Goal: Complete application form: Complete application form

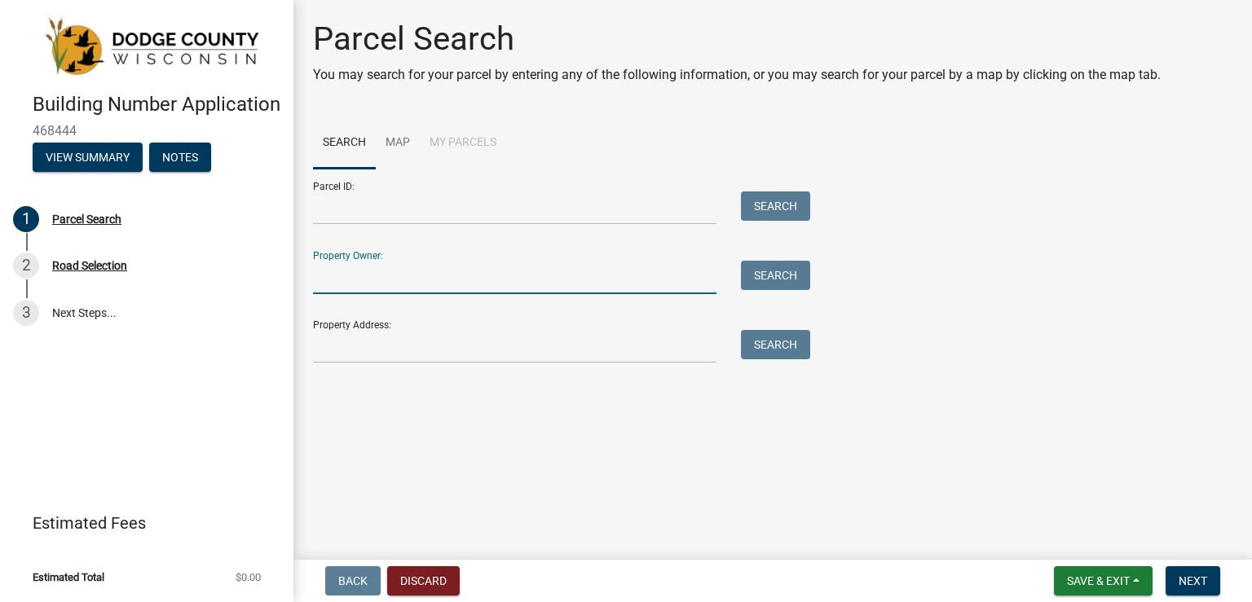
click at [345, 282] on input "Property Owner:" at bounding box center [514, 277] width 403 height 33
type input "Dodge County Antique Power Club"
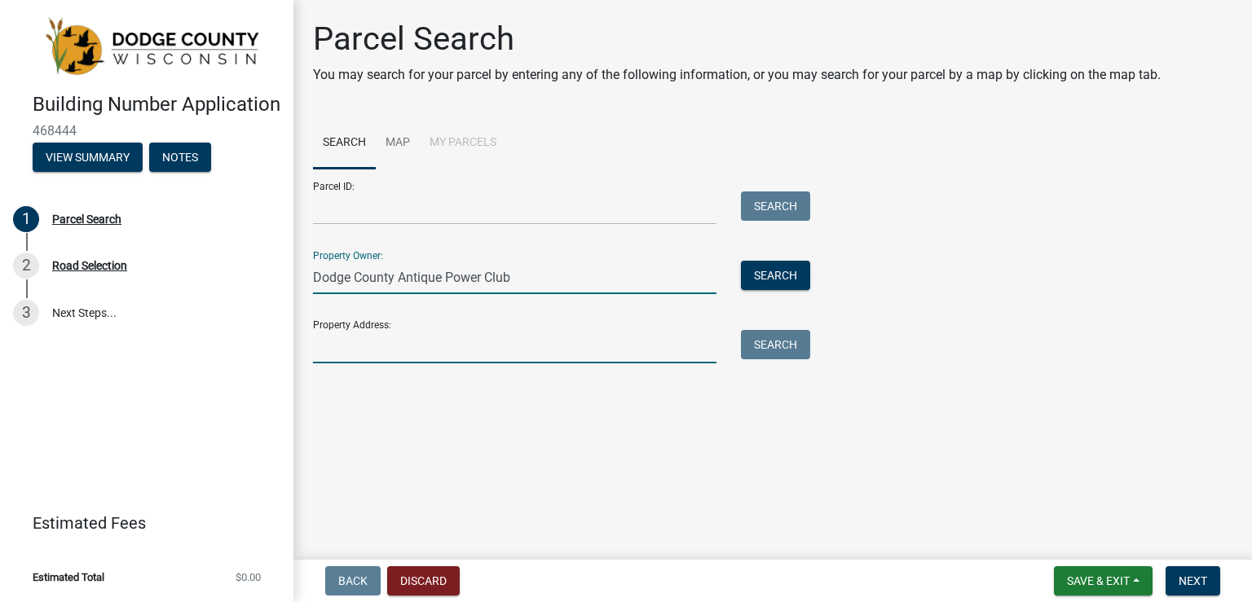
click at [347, 350] on input "Property Address:" at bounding box center [514, 346] width 403 height 33
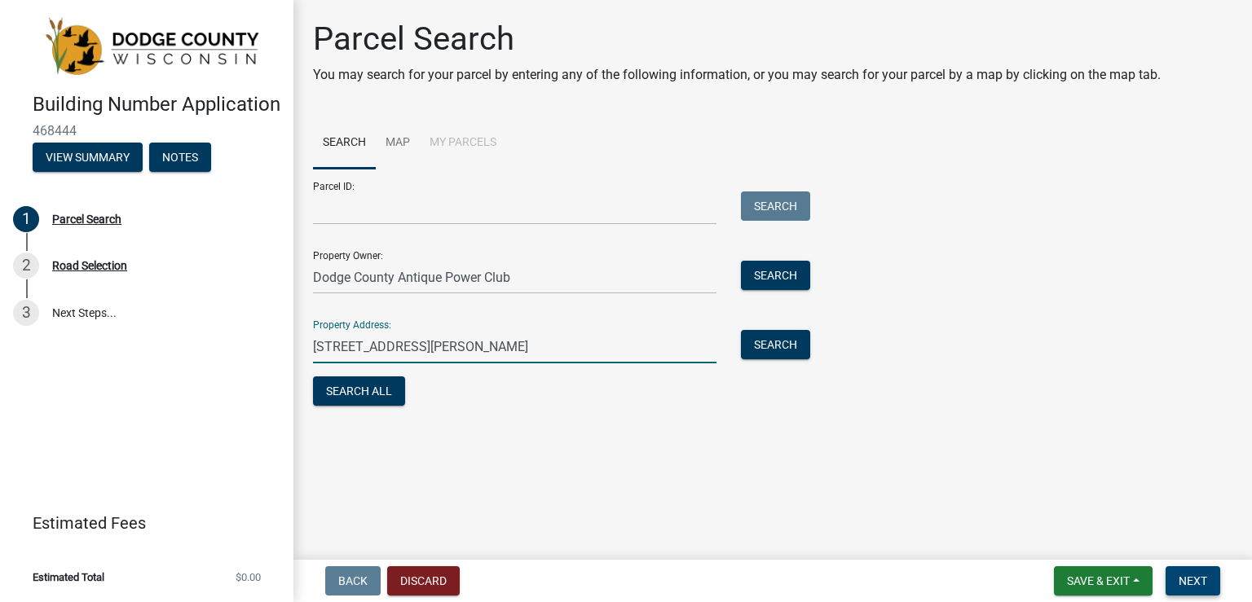
type input "[STREET_ADDRESS][PERSON_NAME]"
click at [1194, 578] on span "Next" at bounding box center [1193, 581] width 29 height 13
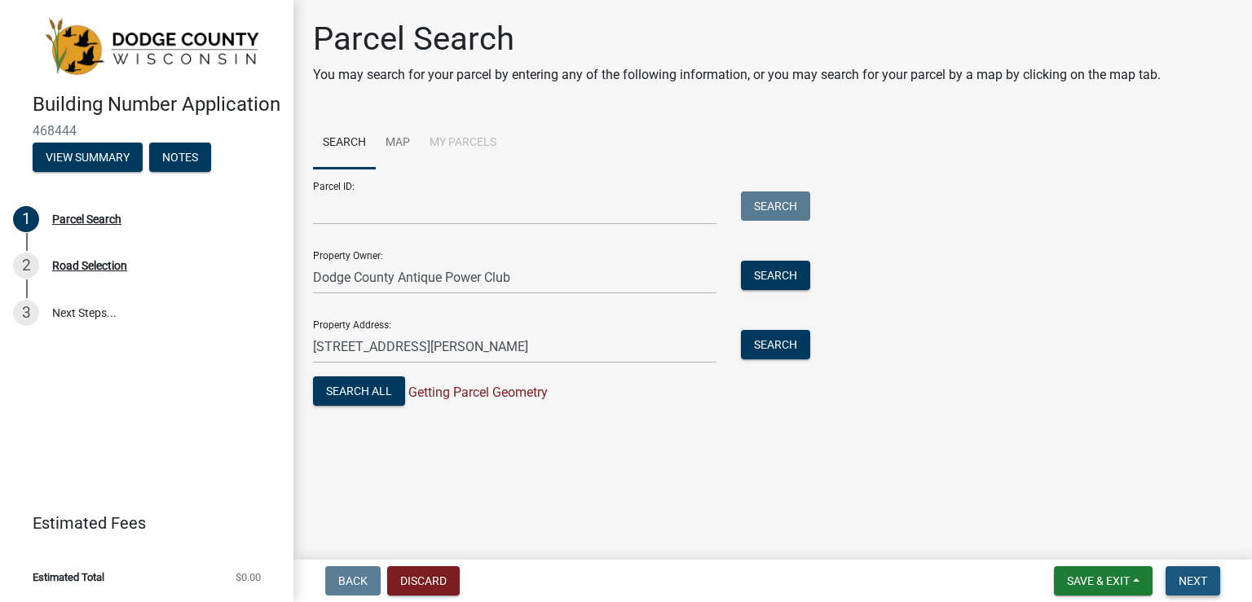
click at [1194, 578] on span "Next" at bounding box center [1193, 581] width 29 height 13
click at [68, 271] on div "Road Selection" at bounding box center [89, 265] width 75 height 11
click at [84, 271] on div "Road Selection" at bounding box center [89, 265] width 75 height 11
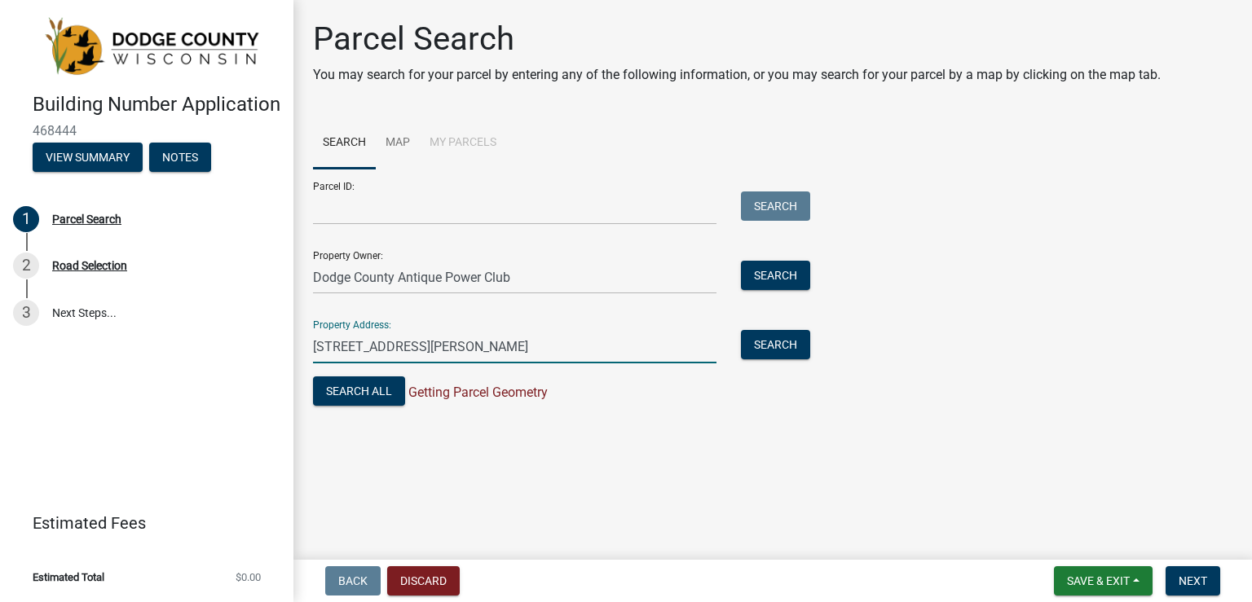
click at [547, 343] on input "[STREET_ADDRESS][PERSON_NAME]" at bounding box center [514, 346] width 403 height 33
drag, startPoint x: 547, startPoint y: 343, endPoint x: 272, endPoint y: 344, distance: 274.7
click at [272, 344] on div "Building Number Application 468444 View Summary Notes 1 Parcel Search 2 Road Se…" at bounding box center [626, 301] width 1252 height 602
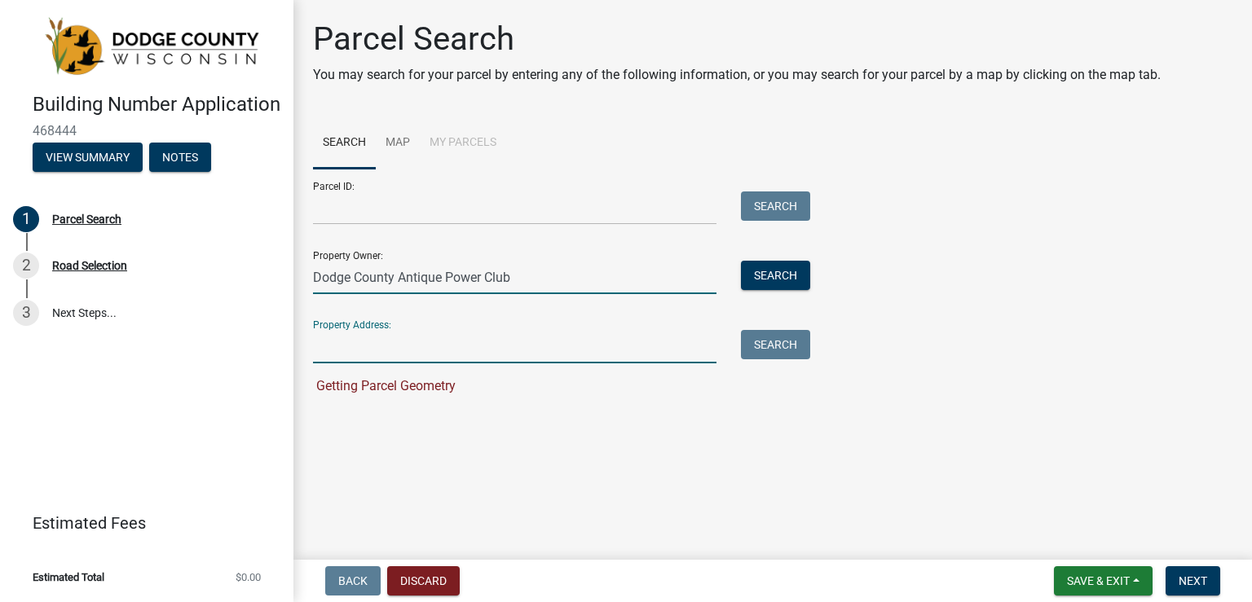
click at [522, 270] on input "Dodge County Antique Power Club" at bounding box center [514, 277] width 403 height 33
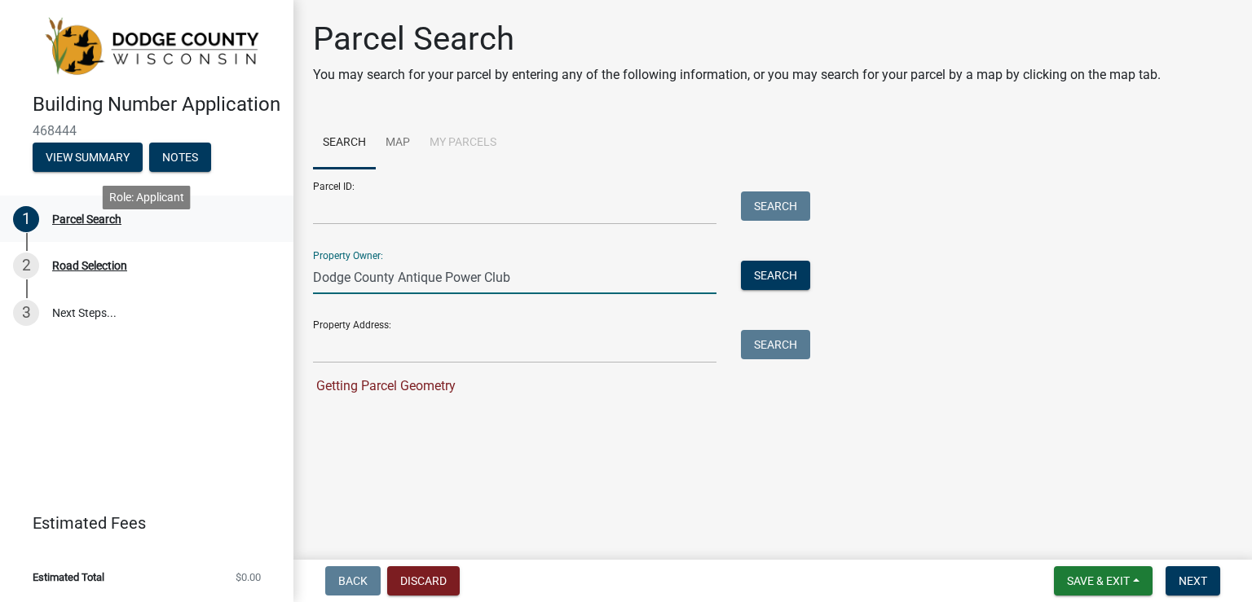
drag, startPoint x: 522, startPoint y: 271, endPoint x: 236, endPoint y: 244, distance: 287.3
click at [236, 244] on div "Building Number Application 468444 View Summary Notes 1 Parcel Search 2 Road Se…" at bounding box center [626, 301] width 1252 height 602
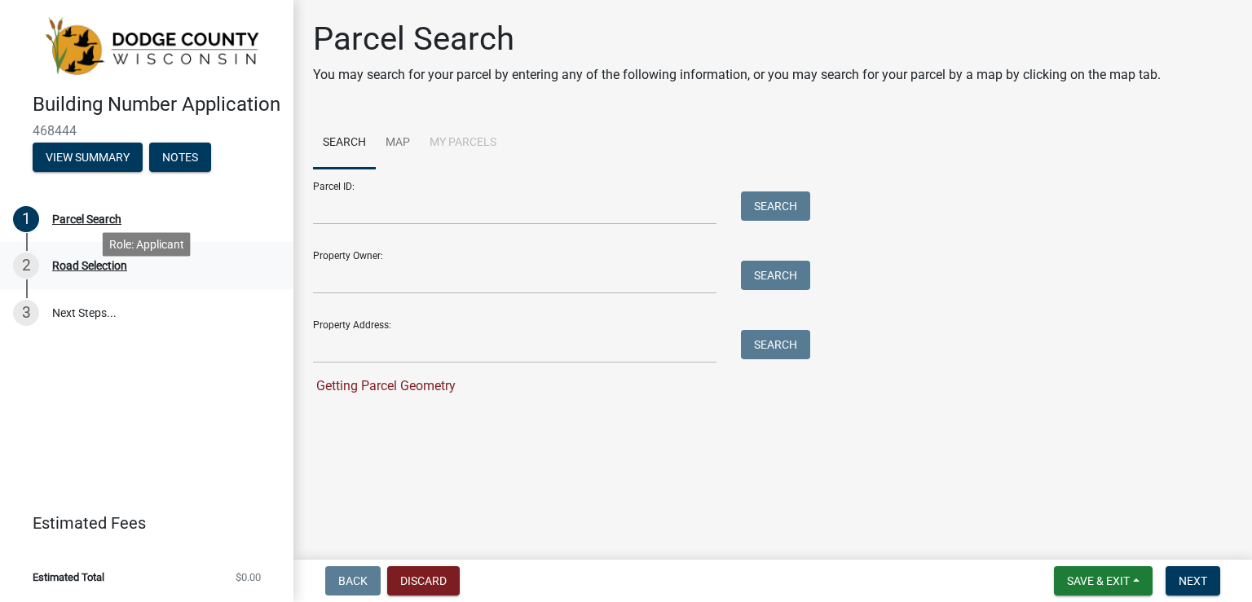
click at [86, 271] on div "Road Selection" at bounding box center [89, 265] width 75 height 11
click at [68, 271] on div "Road Selection" at bounding box center [89, 265] width 75 height 11
click at [84, 225] on div "Parcel Search" at bounding box center [86, 219] width 69 height 11
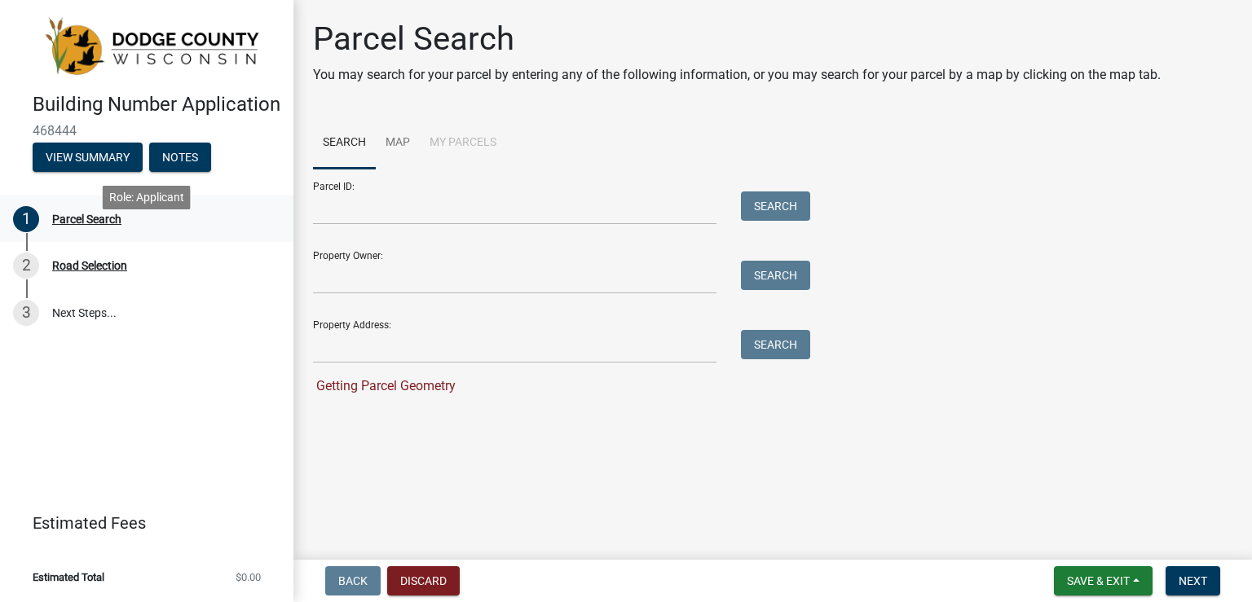
click at [84, 225] on div "Parcel Search" at bounding box center [86, 219] width 69 height 11
click at [324, 341] on input "Property Address:" at bounding box center [514, 346] width 403 height 33
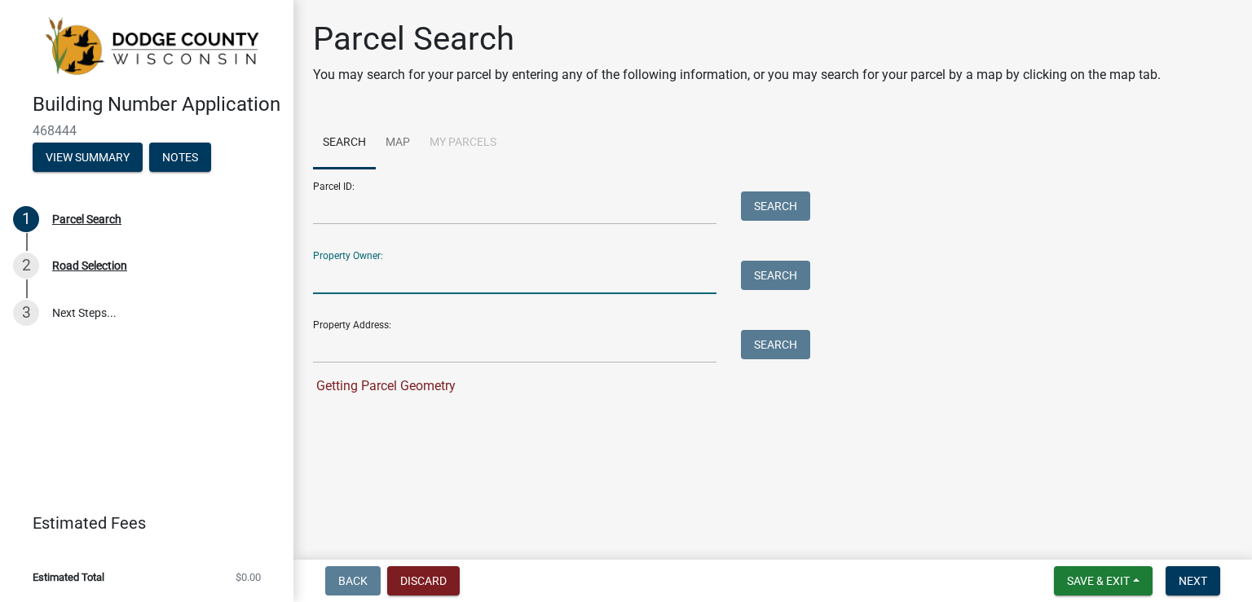
click at [319, 277] on input "Property Owner:" at bounding box center [514, 277] width 403 height 33
type input "Dodge County Antique Power Club"
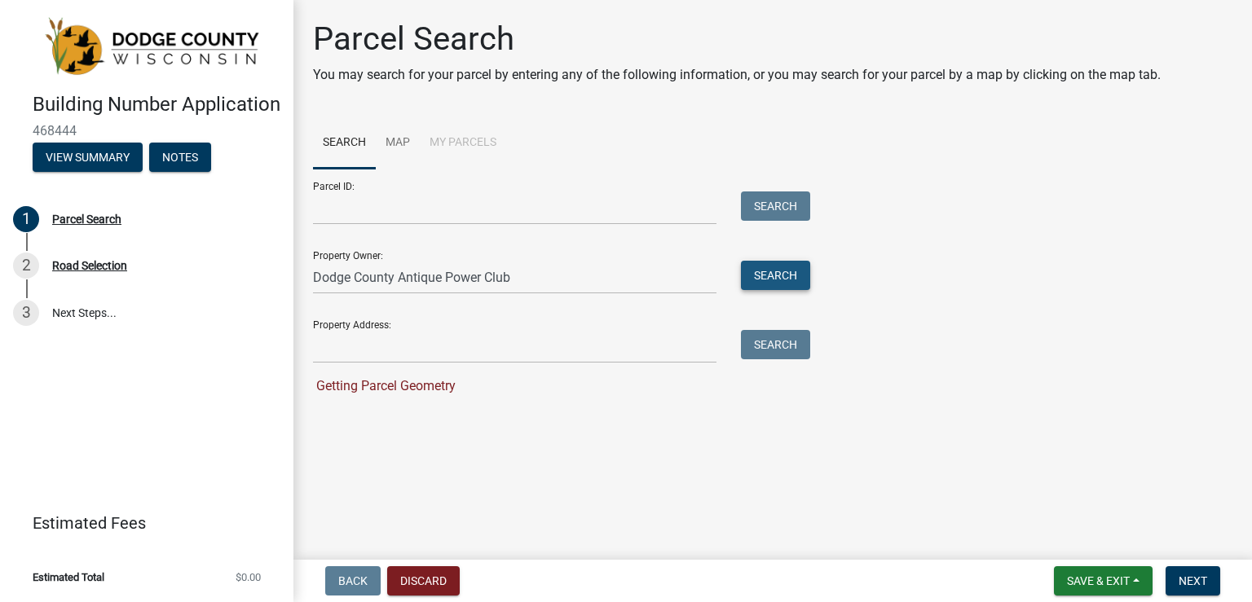
click at [769, 275] on button "Search" at bounding box center [775, 275] width 69 height 29
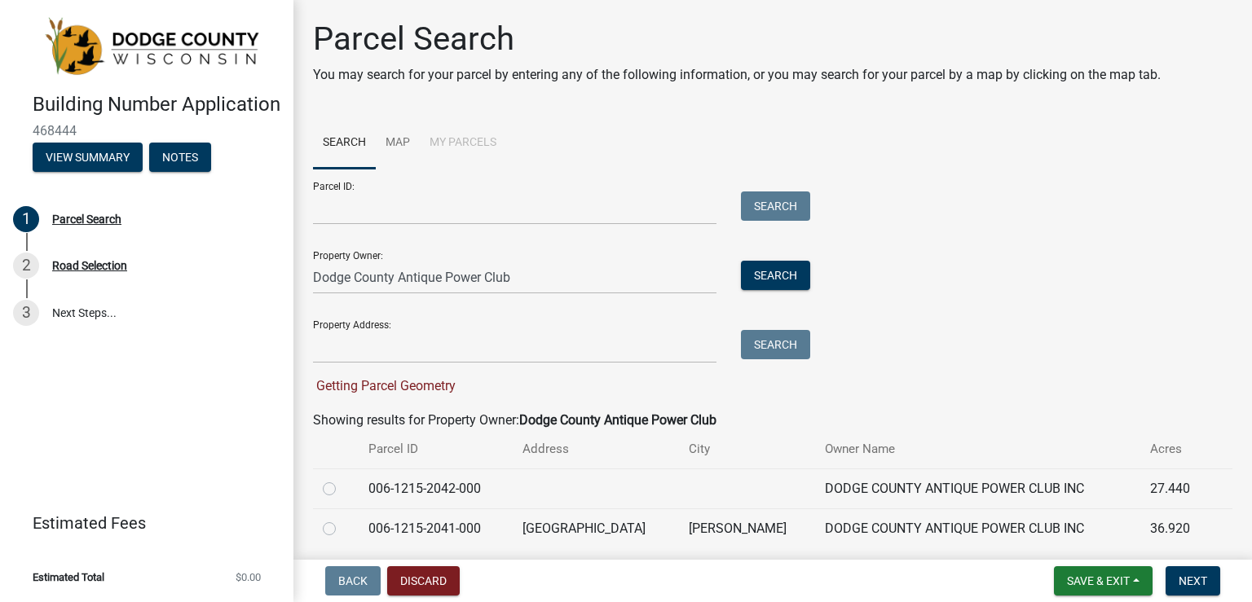
click at [342, 519] on label at bounding box center [342, 519] width 0 height 0
click at [342, 527] on input "radio" at bounding box center [347, 524] width 11 height 11
radio input "true"
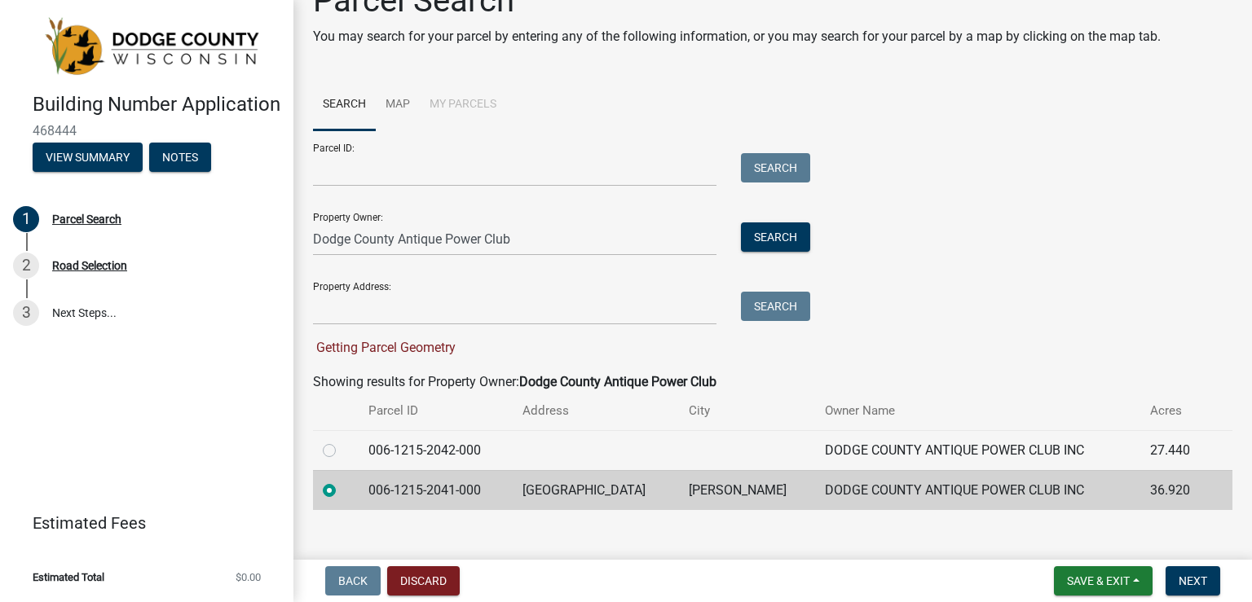
scroll to position [58, 0]
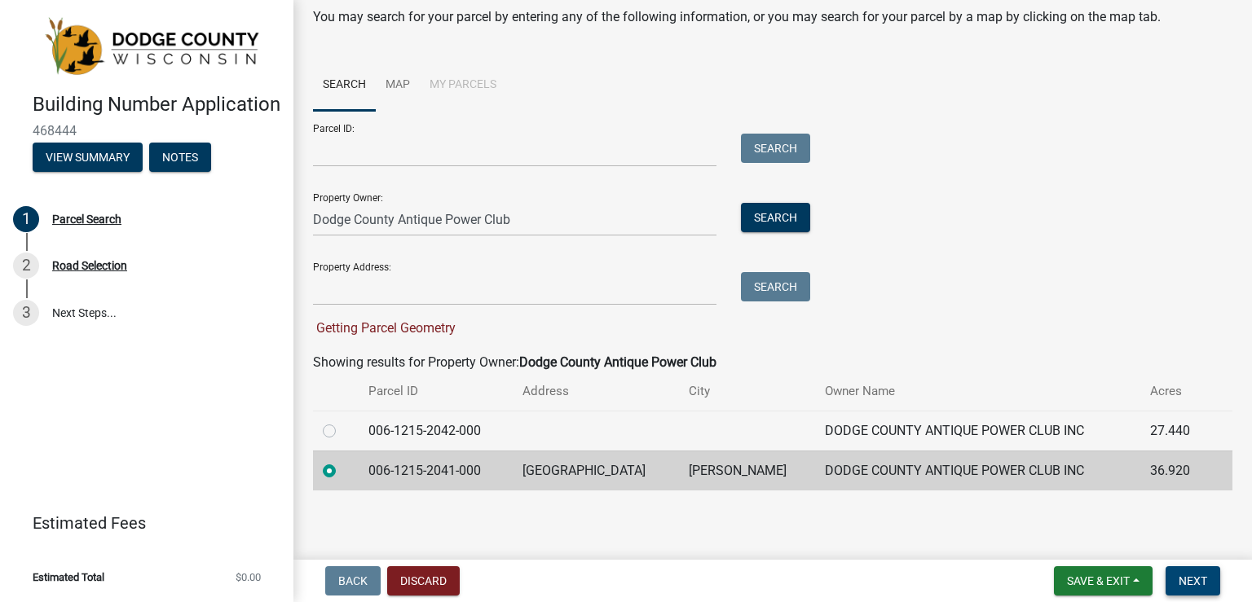
click at [1193, 580] on span "Next" at bounding box center [1193, 581] width 29 height 13
click at [1192, 579] on span "Next" at bounding box center [1193, 581] width 29 height 13
click at [1094, 579] on span "Save & Exit" at bounding box center [1098, 581] width 63 height 13
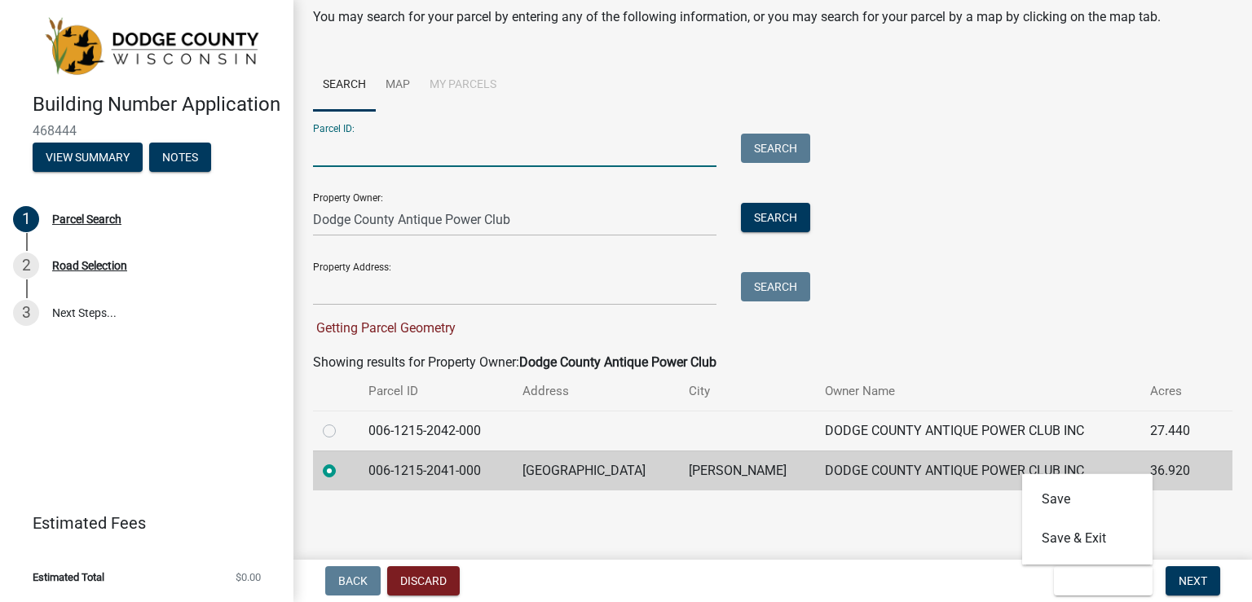
click at [350, 148] on input "Parcel ID:" at bounding box center [514, 150] width 403 height 33
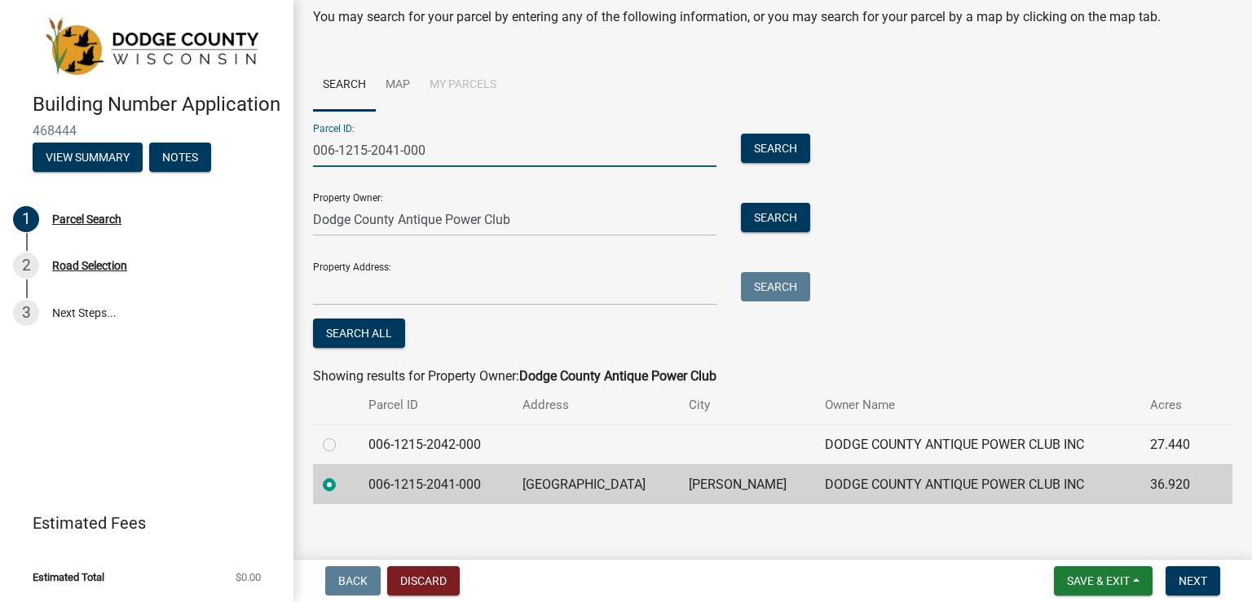
type input "006-1215-2041-000"
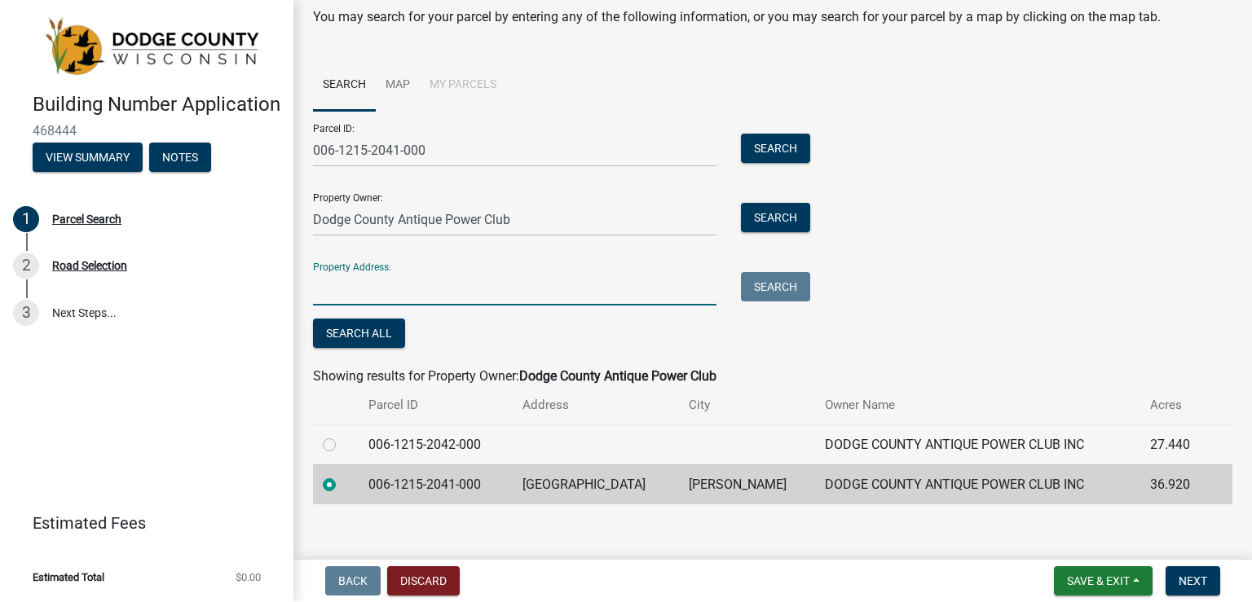
click at [344, 287] on input "Property Address:" at bounding box center [514, 288] width 403 height 33
type input "[GEOGRAPHIC_DATA][PERSON_NAME]"
click at [1197, 577] on span "Next" at bounding box center [1193, 581] width 29 height 13
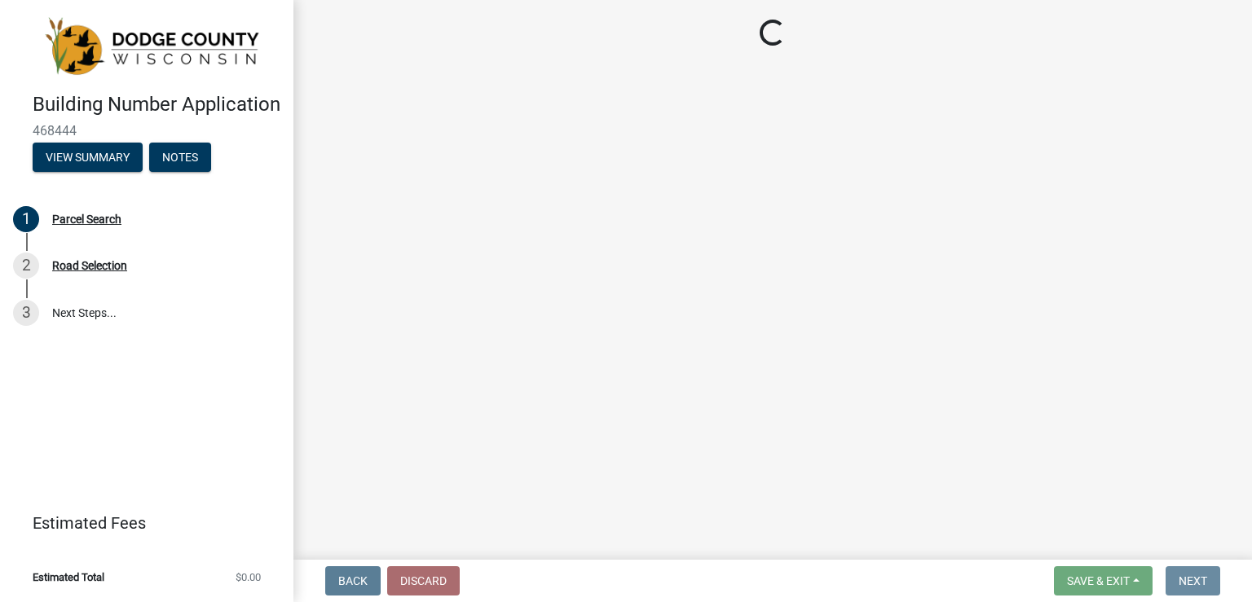
scroll to position [0, 0]
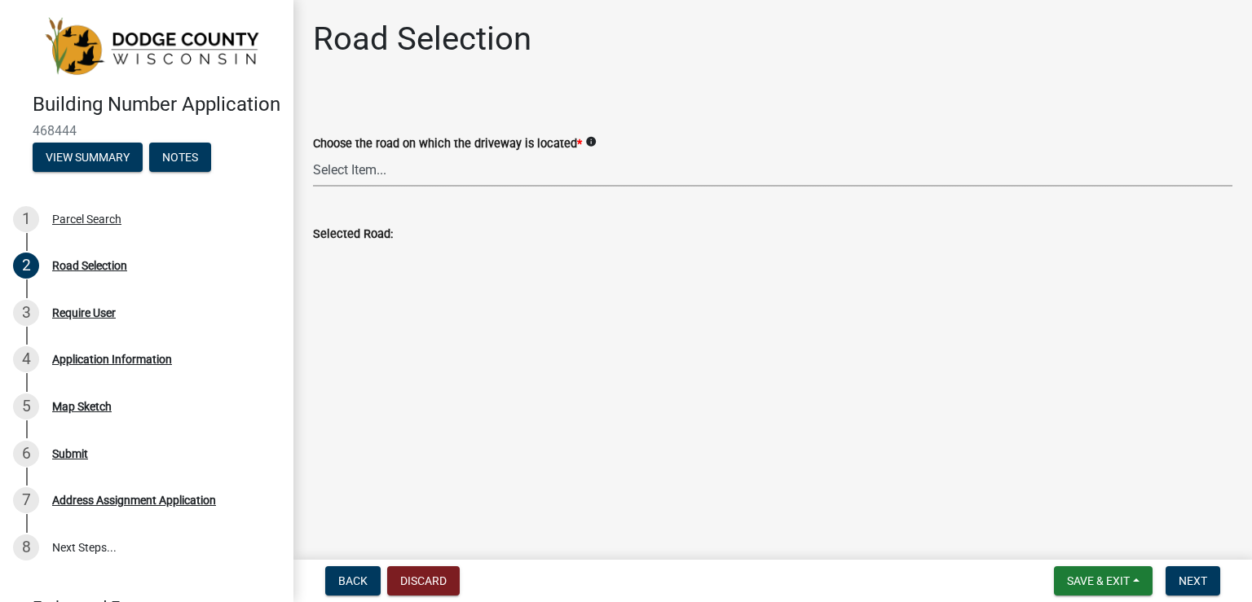
click at [344, 165] on select "Select Item... 100-YARD [PERSON_NAME][GEOGRAPHIC_DATA][PERSON_NAME][US_STATE][P…" at bounding box center [772, 169] width 919 height 33
click at [313, 153] on select "Select Item... 100-YARD [PERSON_NAME][GEOGRAPHIC_DATA][PERSON_NAME][US_STATE][P…" at bounding box center [772, 169] width 919 height 33
select select "888aab65-0edf-4cdd-b759-82eaf5a0ab34"
click at [1189, 578] on span "Next" at bounding box center [1193, 581] width 29 height 13
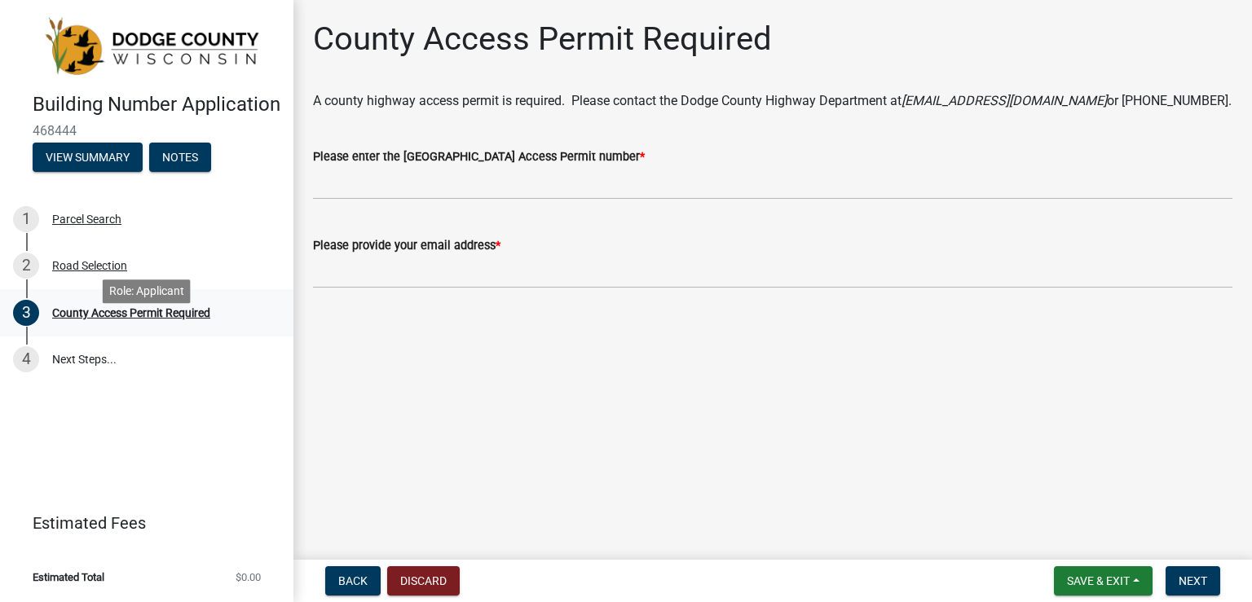
click at [96, 319] on div "County Access Permit Required" at bounding box center [131, 312] width 158 height 11
click at [531, 152] on label "Please enter the [GEOGRAPHIC_DATA] Access Permit number *" at bounding box center [479, 157] width 332 height 11
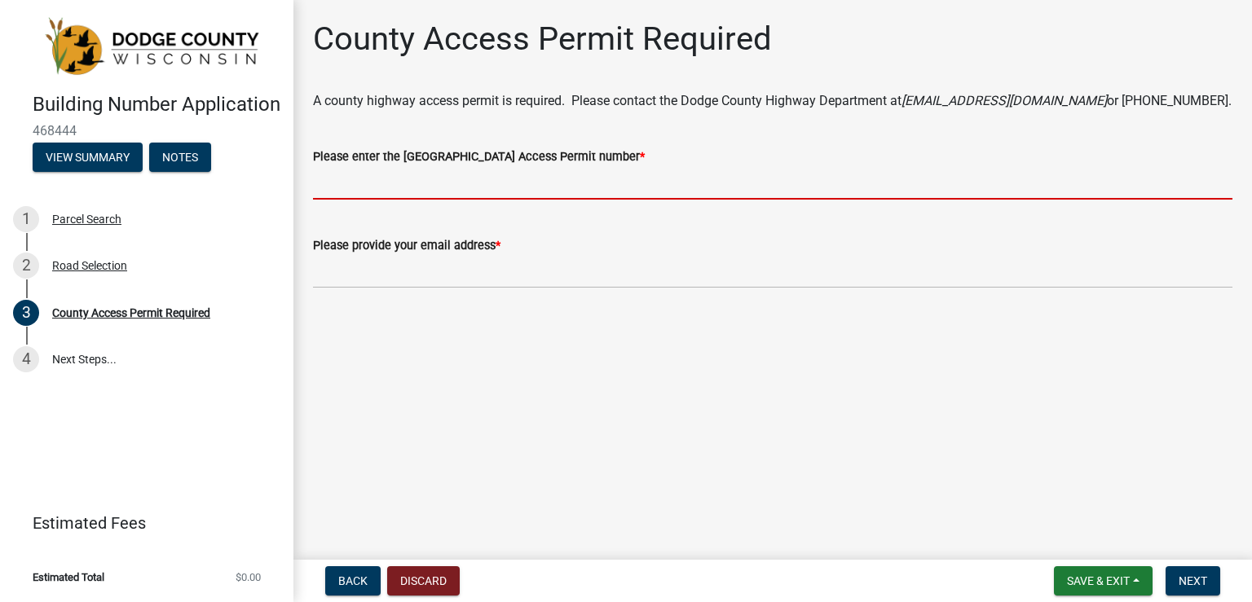
click at [531, 166] on input "Please enter the [GEOGRAPHIC_DATA] Access Permit number *" at bounding box center [772, 182] width 919 height 33
click at [349, 180] on input "Please enter the [GEOGRAPHIC_DATA] Access Permit number *" at bounding box center [772, 182] width 919 height 33
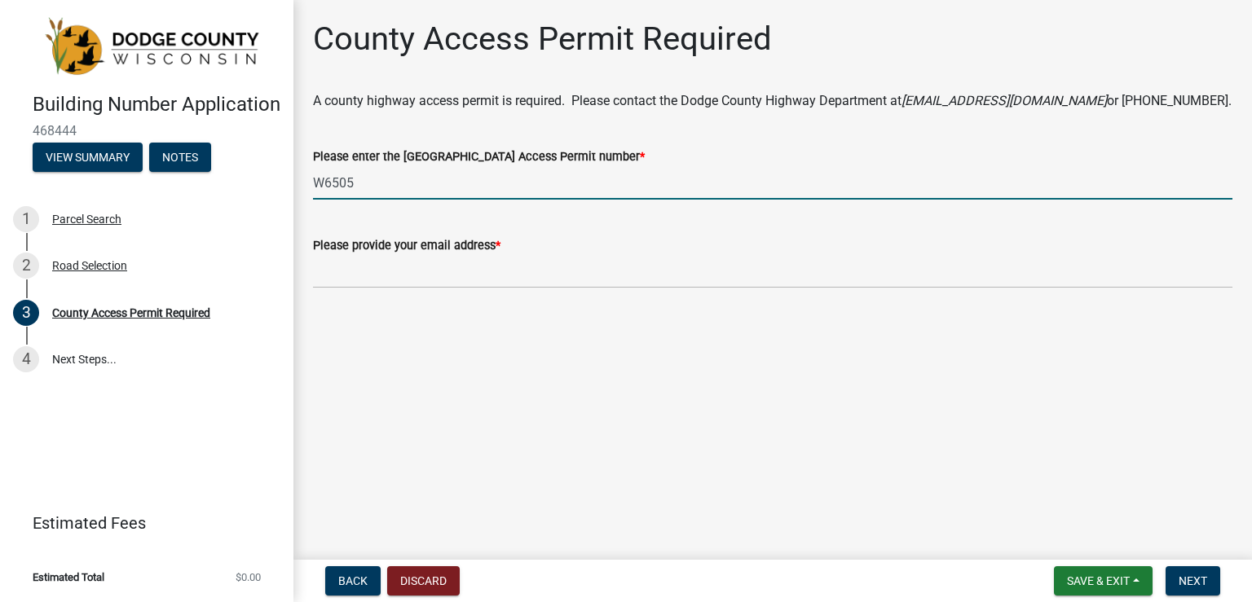
type input "W6505"
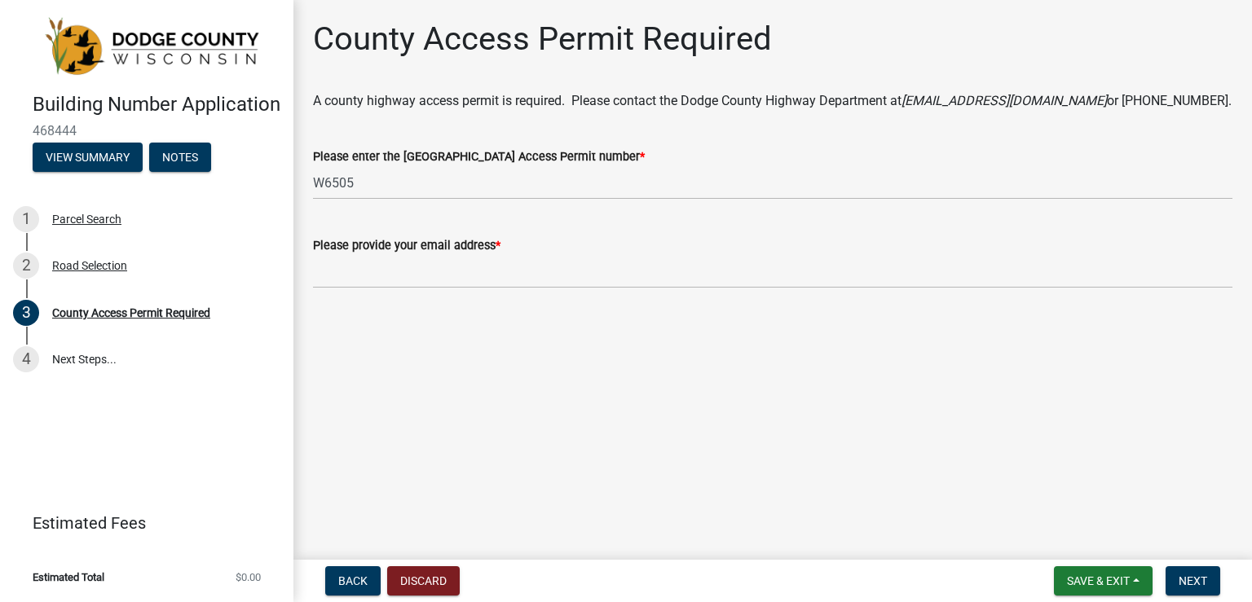
click at [352, 253] on div "Please provide your email address *" at bounding box center [772, 246] width 919 height 20
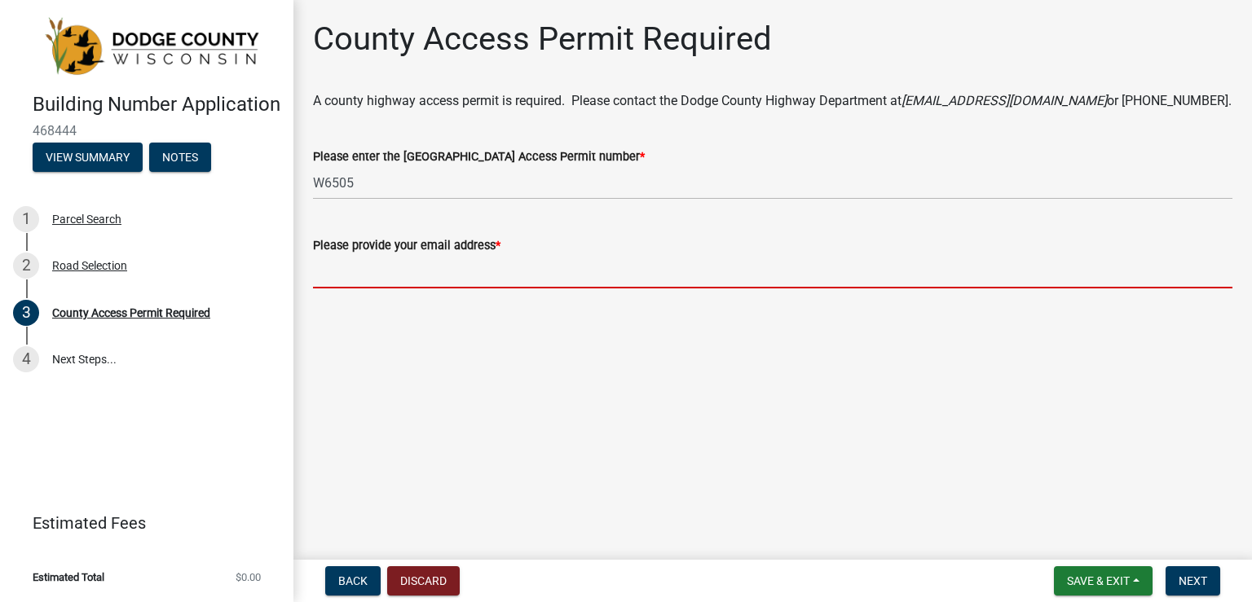
click at [352, 269] on input "Please provide your email address *" at bounding box center [772, 271] width 919 height 33
type input "[EMAIL_ADDRESS][DOMAIN_NAME]"
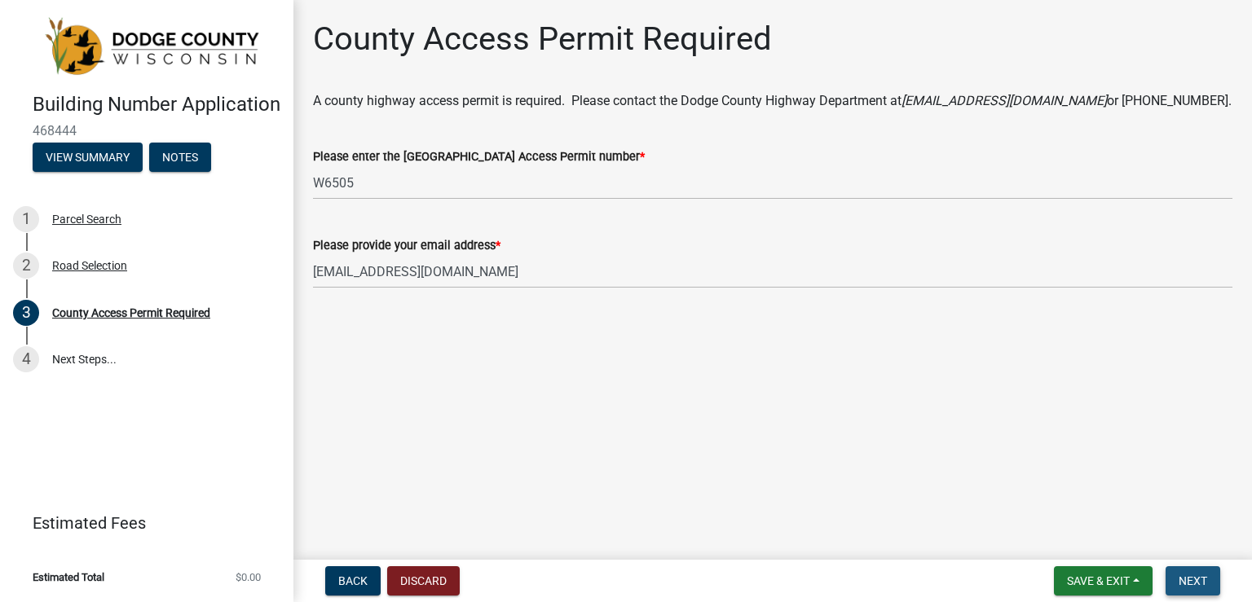
click at [1200, 582] on span "Next" at bounding box center [1193, 581] width 29 height 13
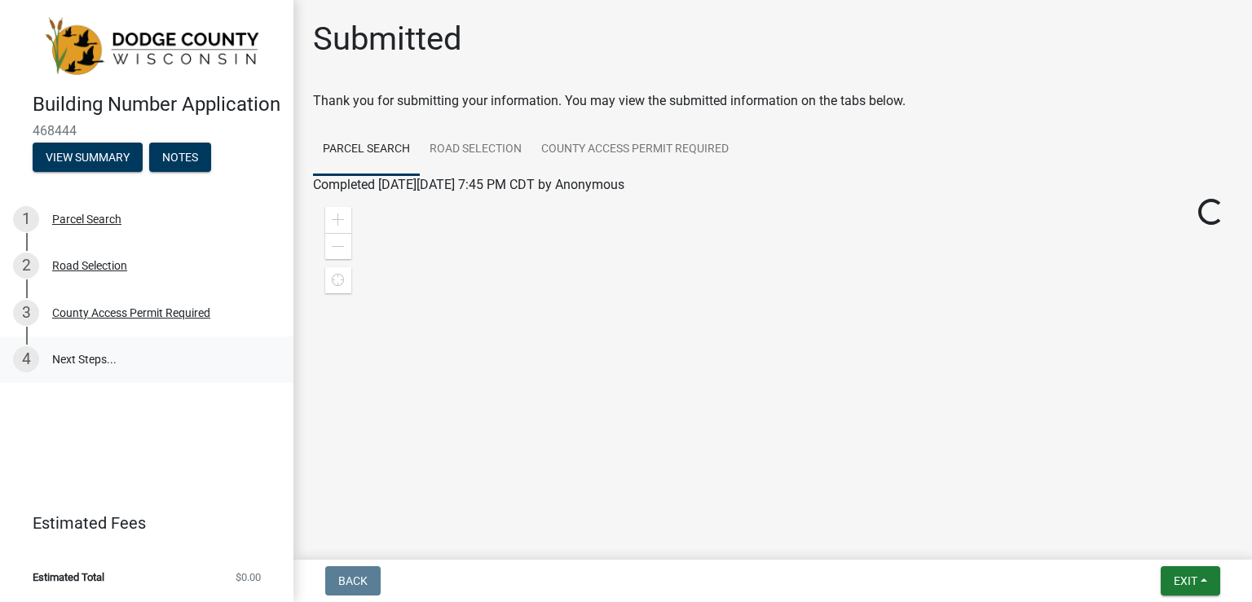
click at [85, 382] on link "4 Next Steps..." at bounding box center [146, 360] width 293 height 47
click at [763, 436] on div at bounding box center [772, 399] width 919 height 408
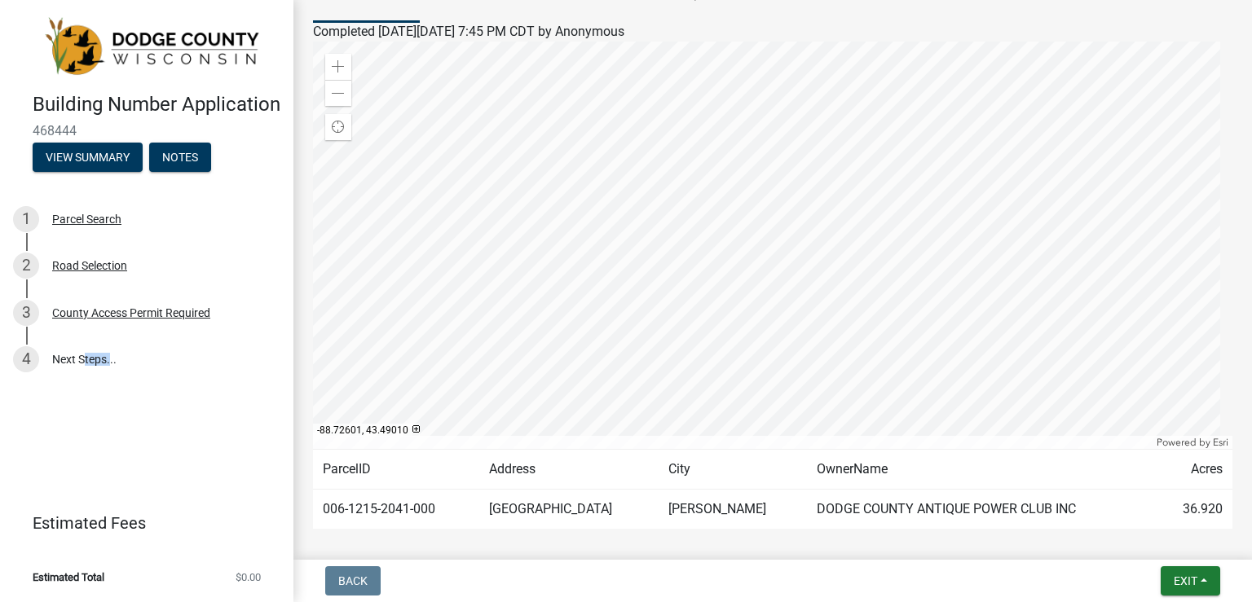
scroll to position [225, 0]
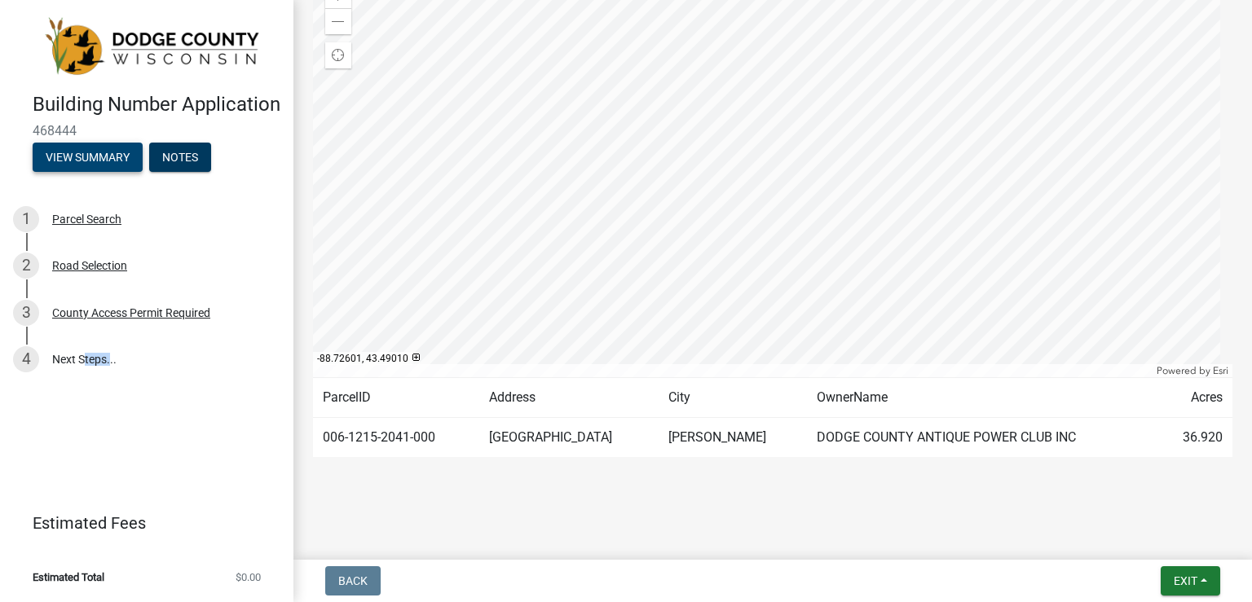
click at [76, 171] on button "View Summary" at bounding box center [88, 157] width 110 height 29
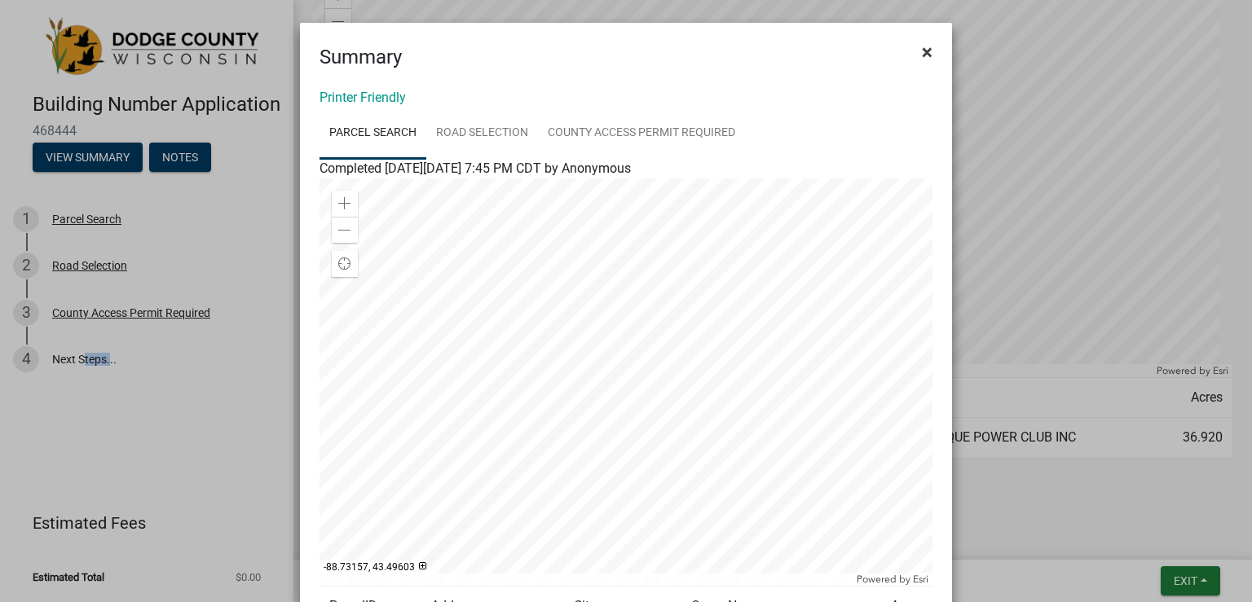
click at [922, 48] on span "×" at bounding box center [927, 52] width 11 height 23
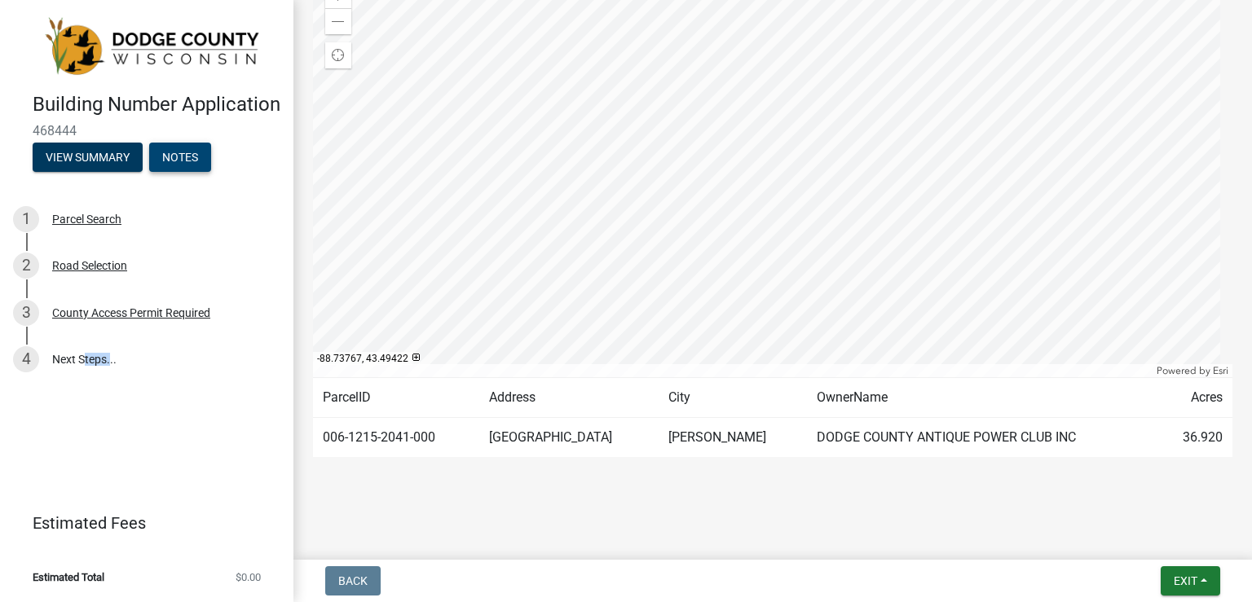
click at [183, 172] on button "Notes" at bounding box center [180, 157] width 62 height 29
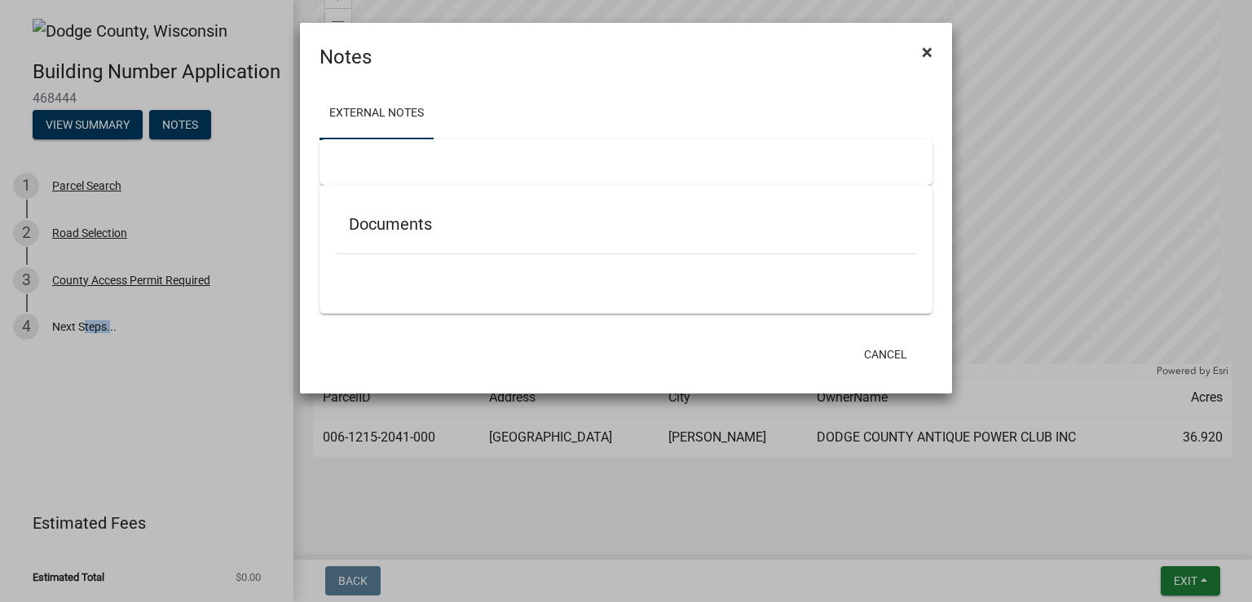
click at [930, 53] on span "×" at bounding box center [927, 52] width 11 height 23
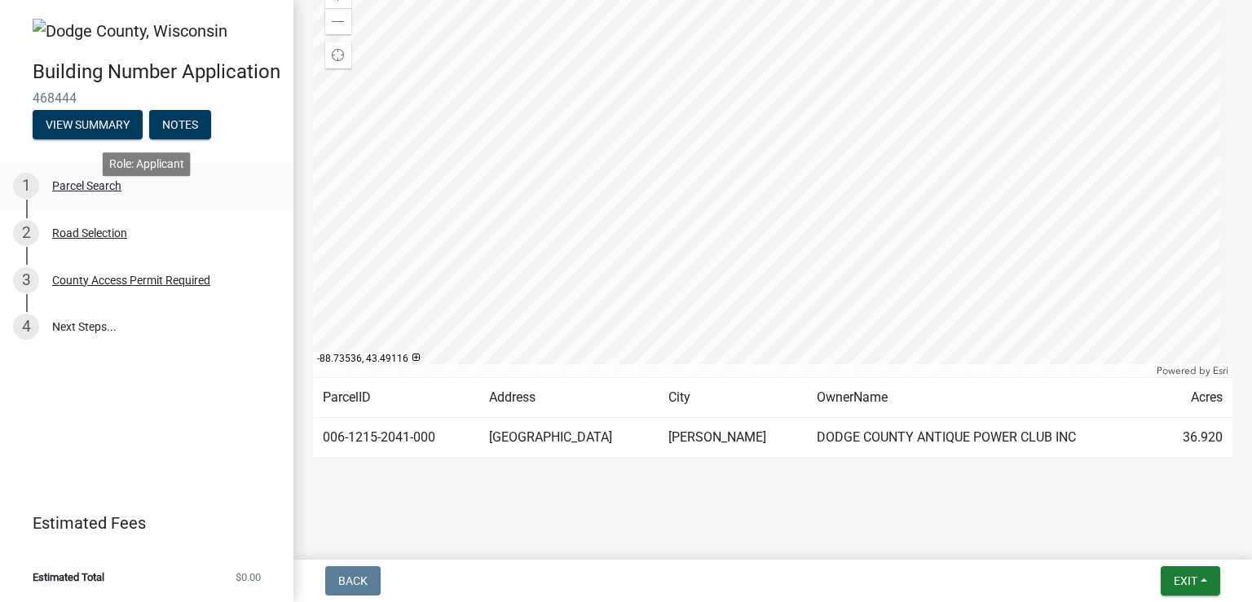
click at [83, 192] on div "Parcel Search" at bounding box center [86, 185] width 69 height 11
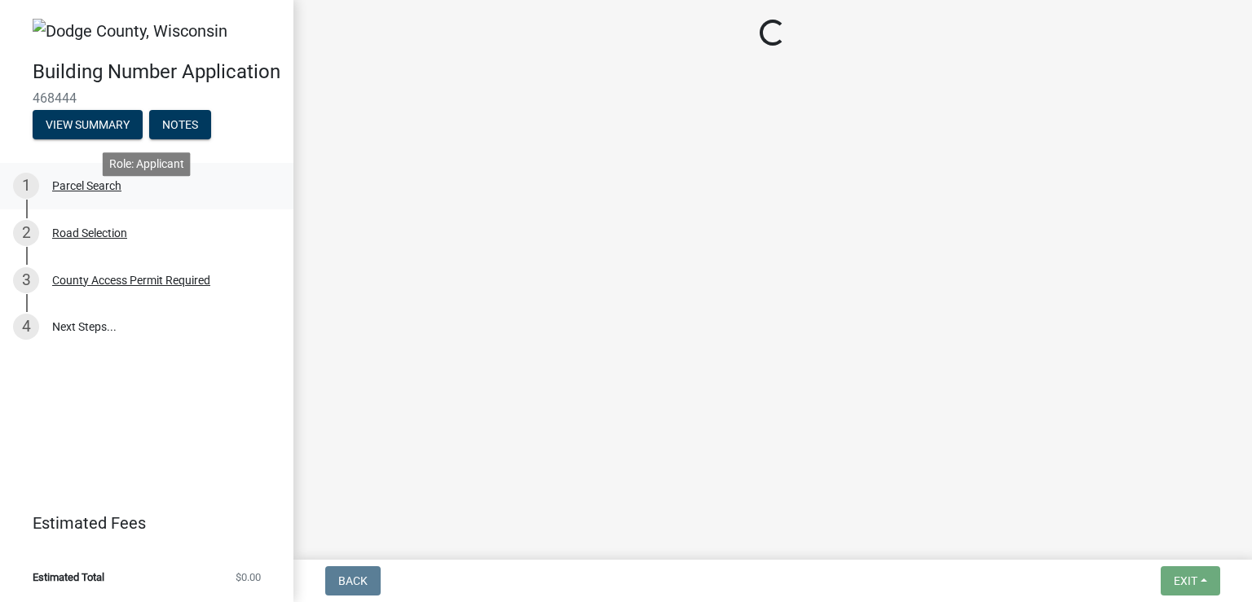
scroll to position [0, 0]
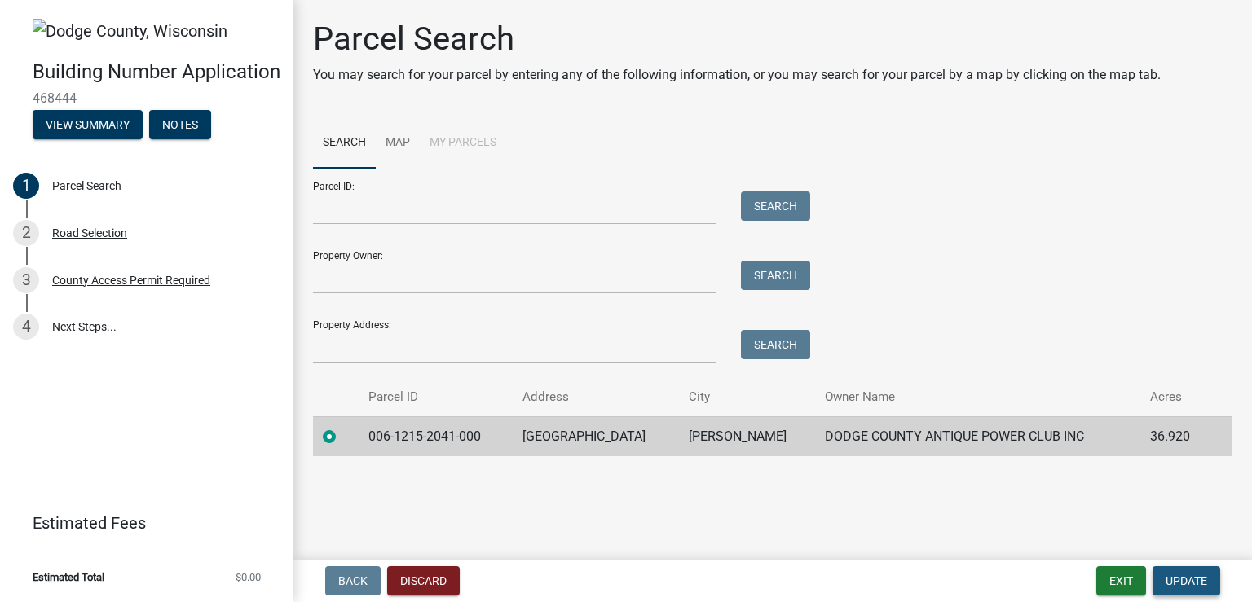
click at [1192, 579] on span "Update" at bounding box center [1186, 581] width 42 height 13
